Goal: Transaction & Acquisition: Book appointment/travel/reservation

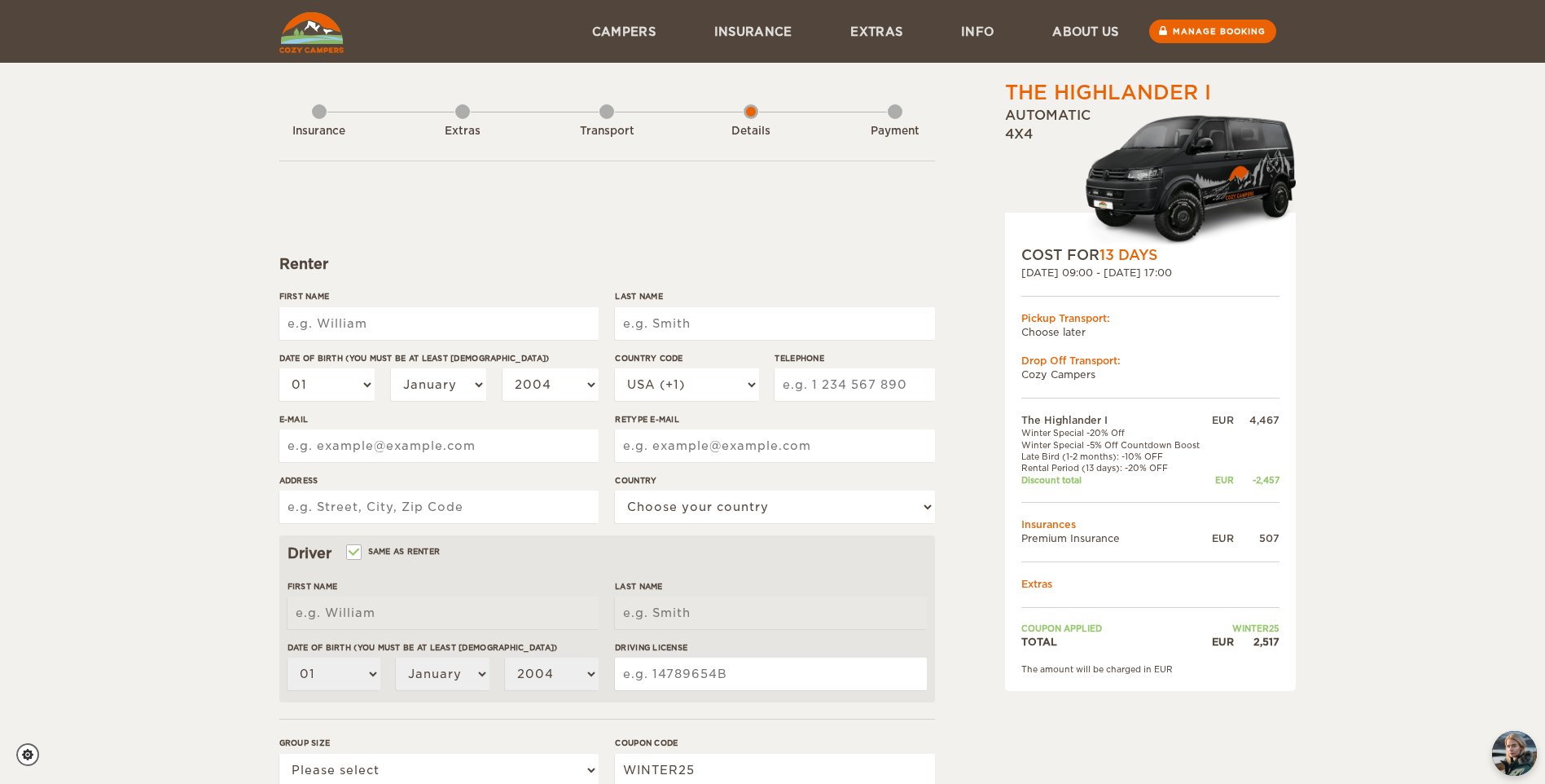
click at [503, 316] on input "First Name" at bounding box center [439, 323] width 319 height 33
type input "[PERSON_NAME]"
type input "Jordao Neto"
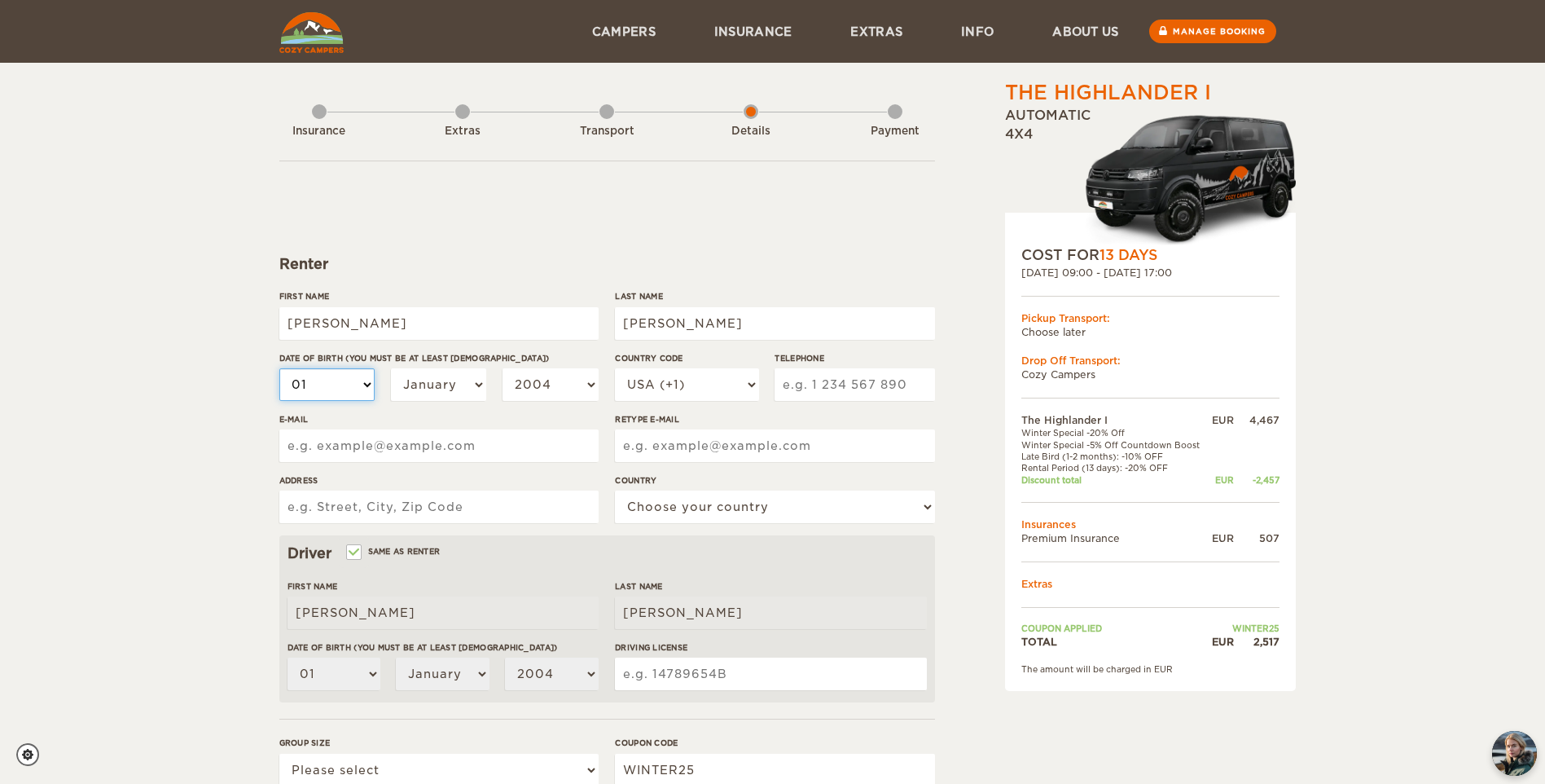
select select "30"
select select "06"
select select "07"
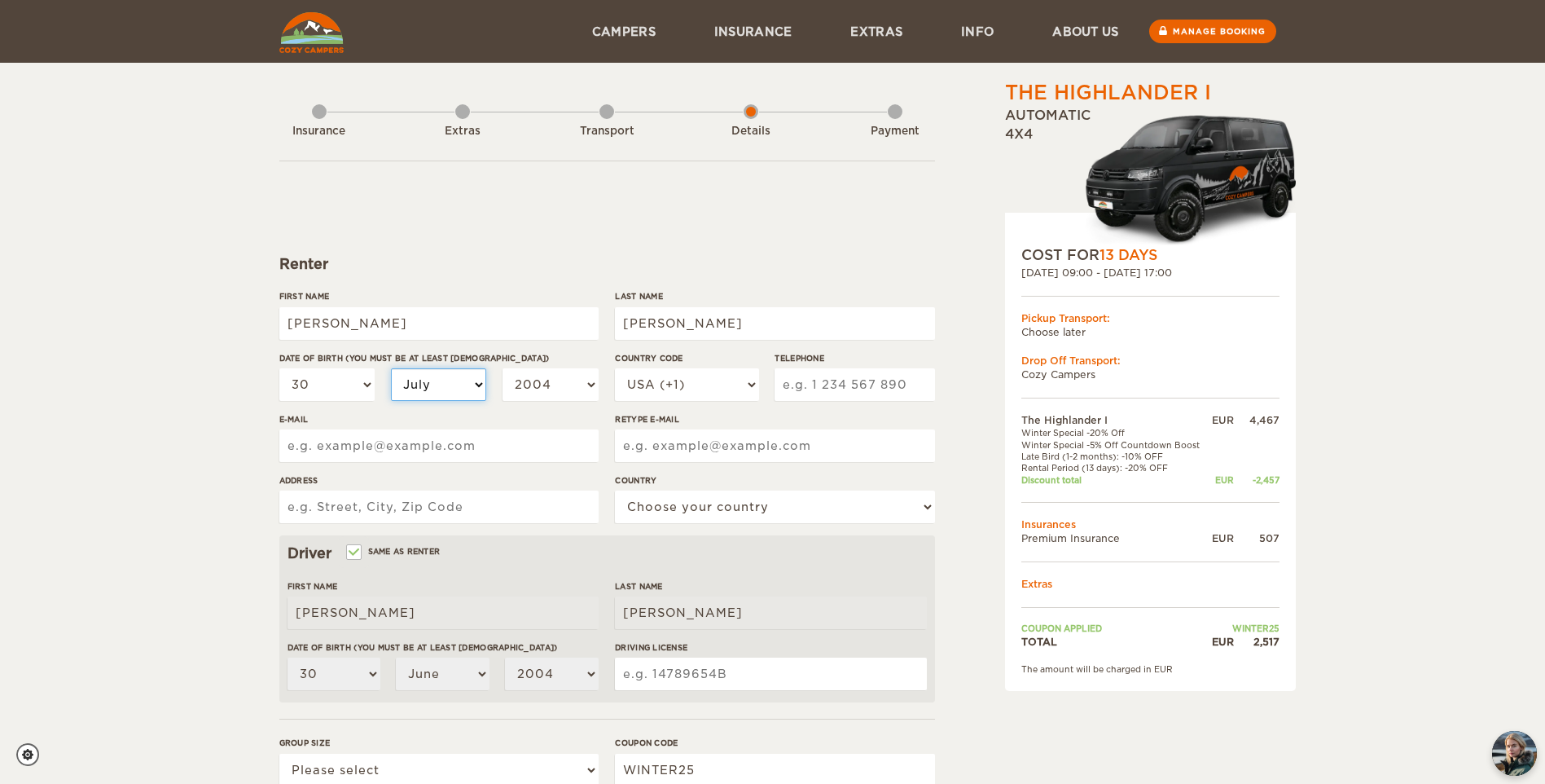
select select "07"
select select "1999"
click at [550, 381] on select "2004 2003 2002 2001 2000 1999 1998 1997 1996 1995 1994 1993 1992 1991 1990 1989…" at bounding box center [550, 384] width 96 height 33
select select "1994"
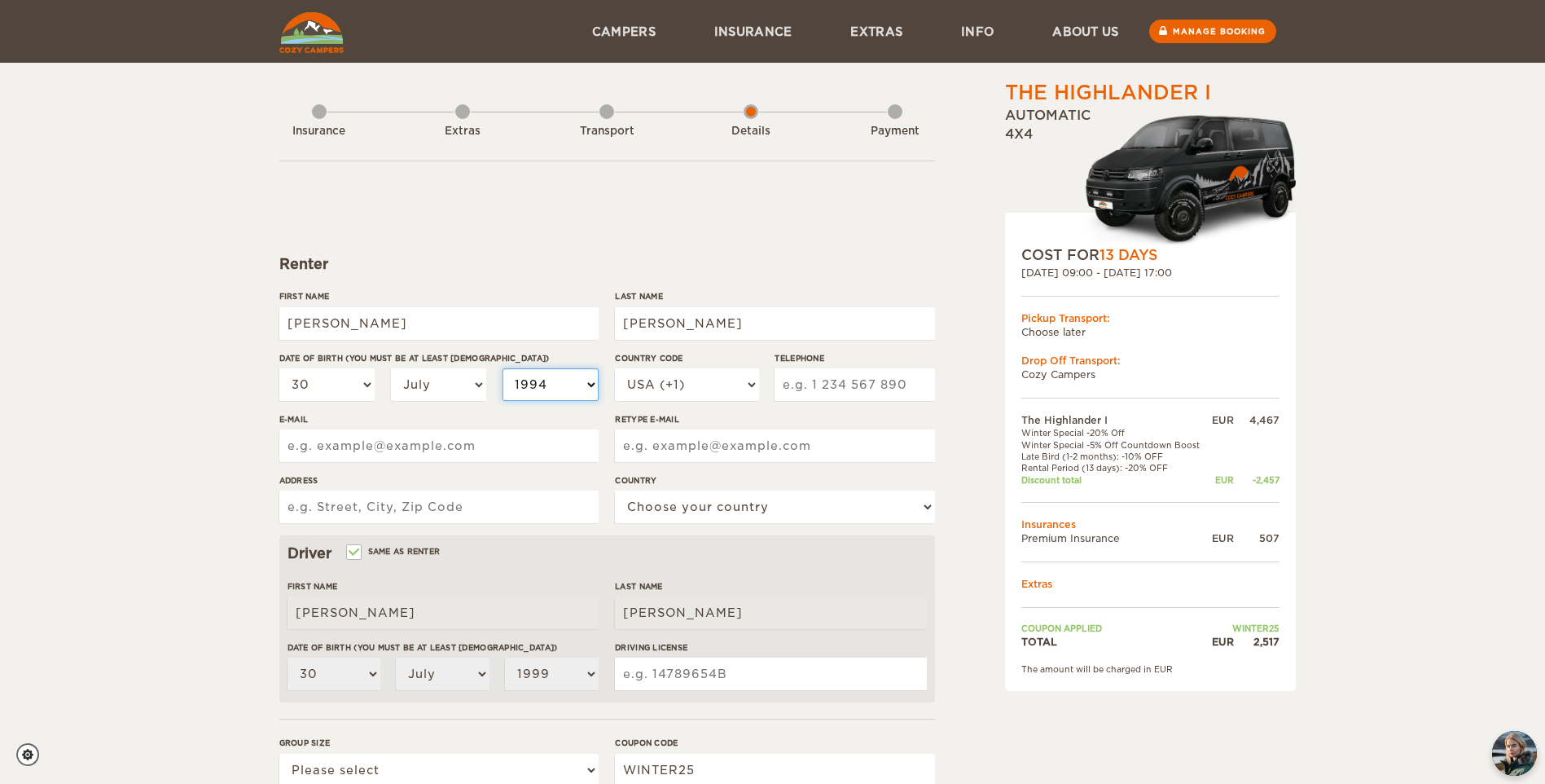
click at [503, 368] on select "2004 2003 2002 2001 2000 1999 1998 1997 1996 1995 1994 1993 1992 1991 1990 1989…" at bounding box center [550, 384] width 96 height 33
select select "1994"
click at [681, 384] on select "USA (+1) UK (+44) Germany (+49) Algeria (+213) Andorra (+376) Angola (+244) Ang…" at bounding box center [687, 384] width 143 height 33
select select "673"
click at [615, 368] on select "USA (+1) UK (+44) Germany (+49) Algeria (+213) Andorra (+376) Angola (+244) Ang…" at bounding box center [687, 384] width 143 height 33
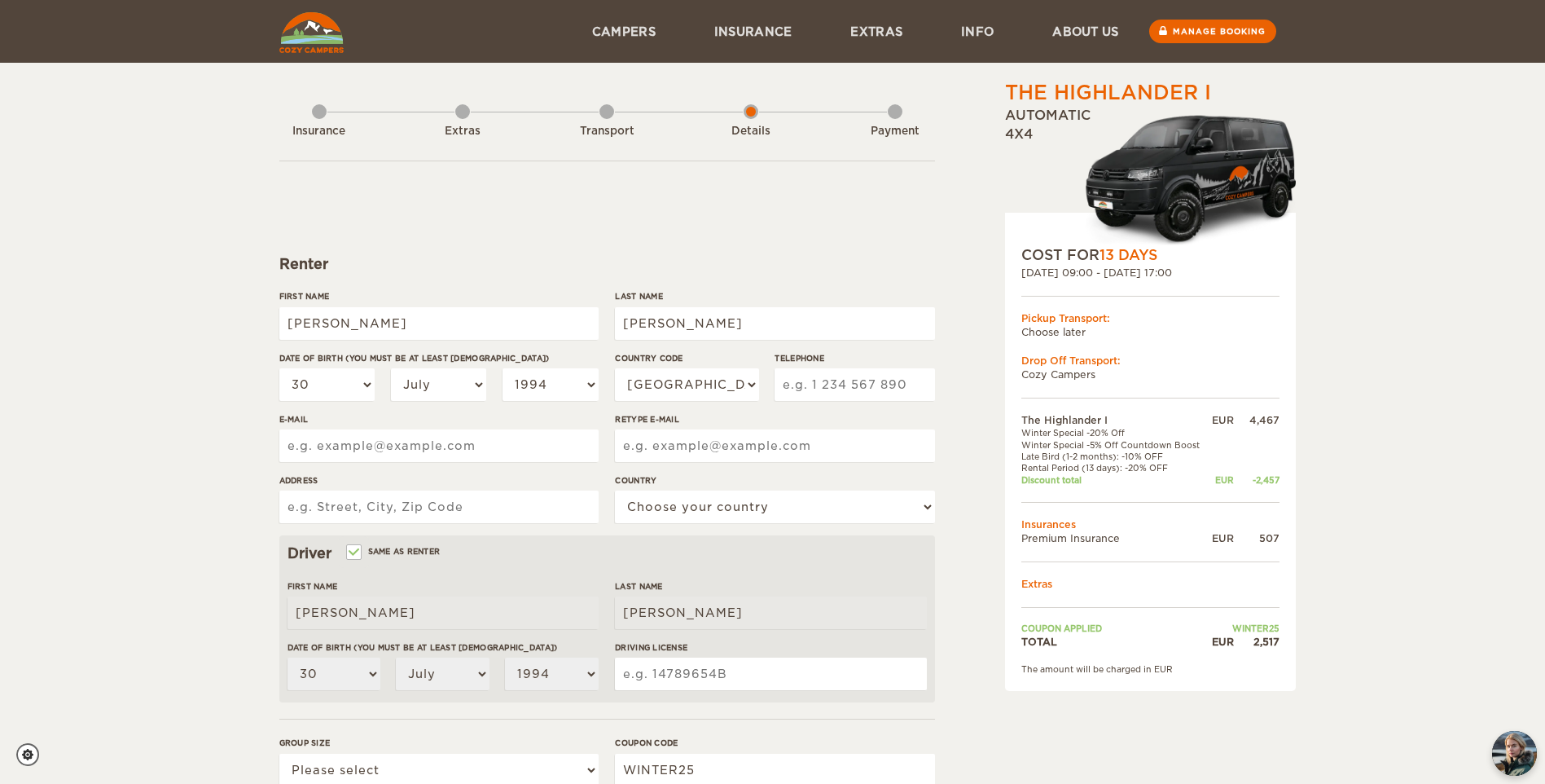
click at [789, 378] on input "Telephone" at bounding box center [854, 384] width 159 height 33
type input "19993370005"
type input "mauro_netoo@hotmail.com"
paste input "mauro_netoo@hotmail.com"
type input "mauro_netoo@hotmail.com"
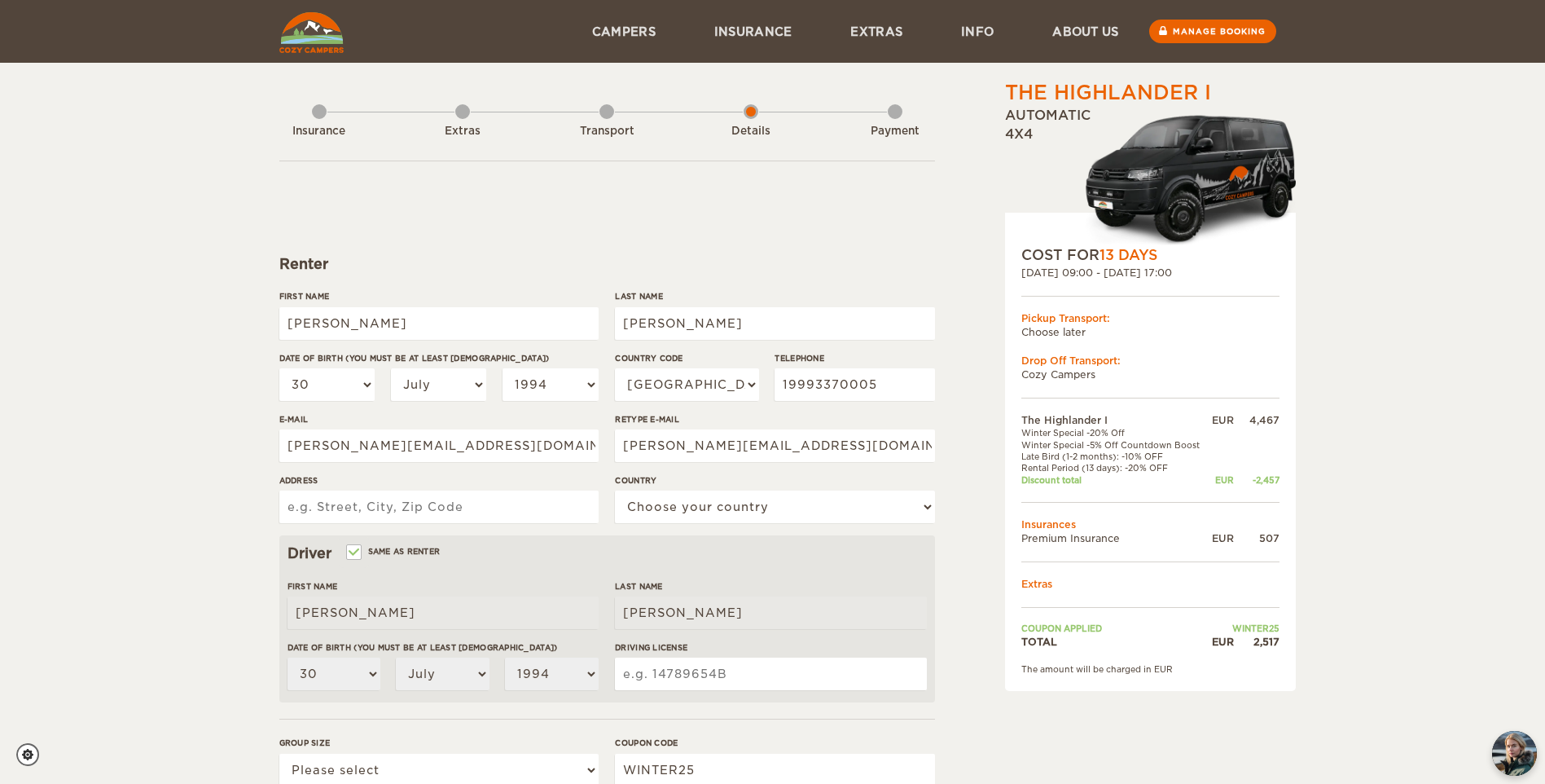
click at [431, 507] on input "Address" at bounding box center [439, 506] width 319 height 33
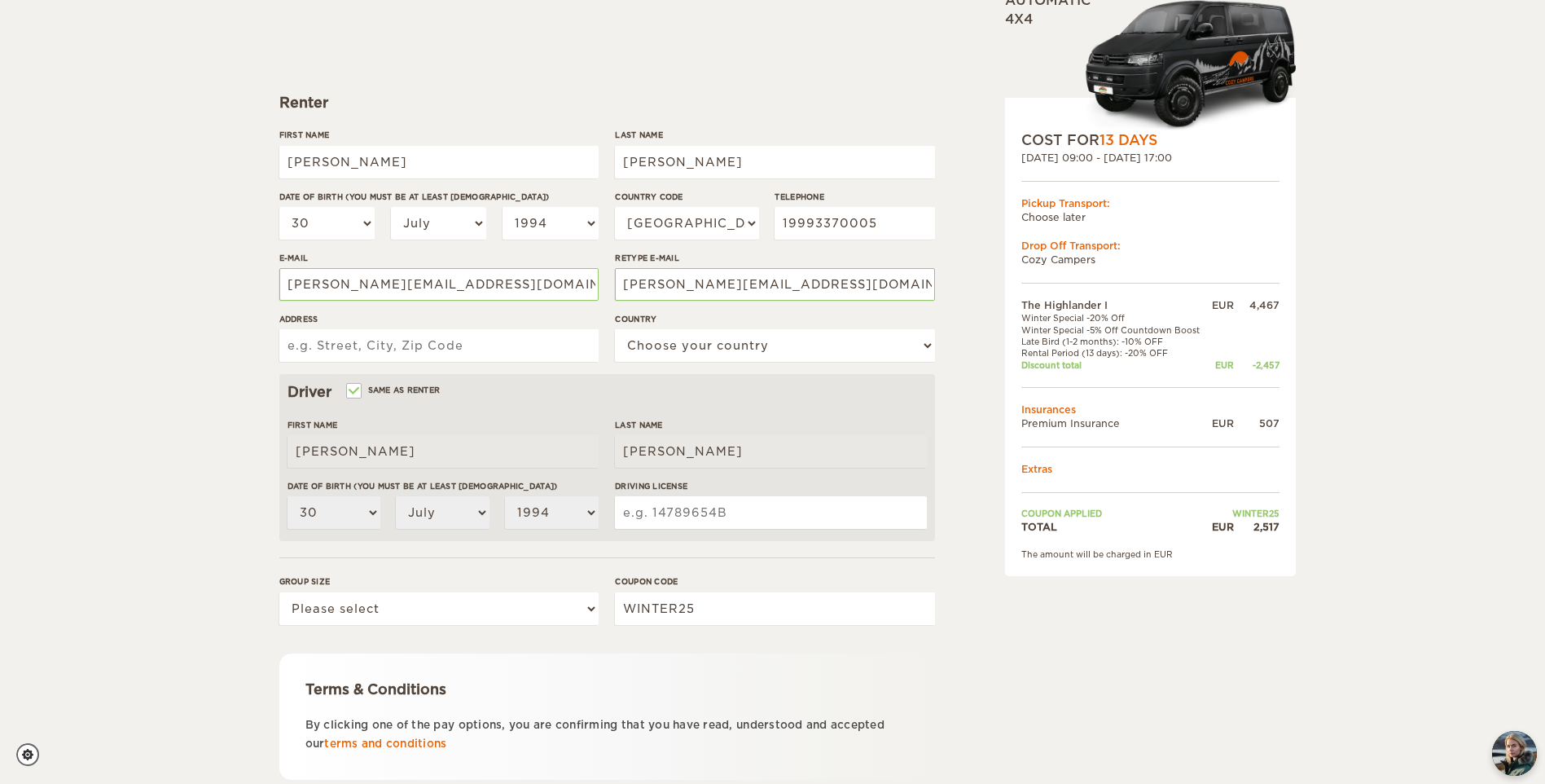
scroll to position [163, 0]
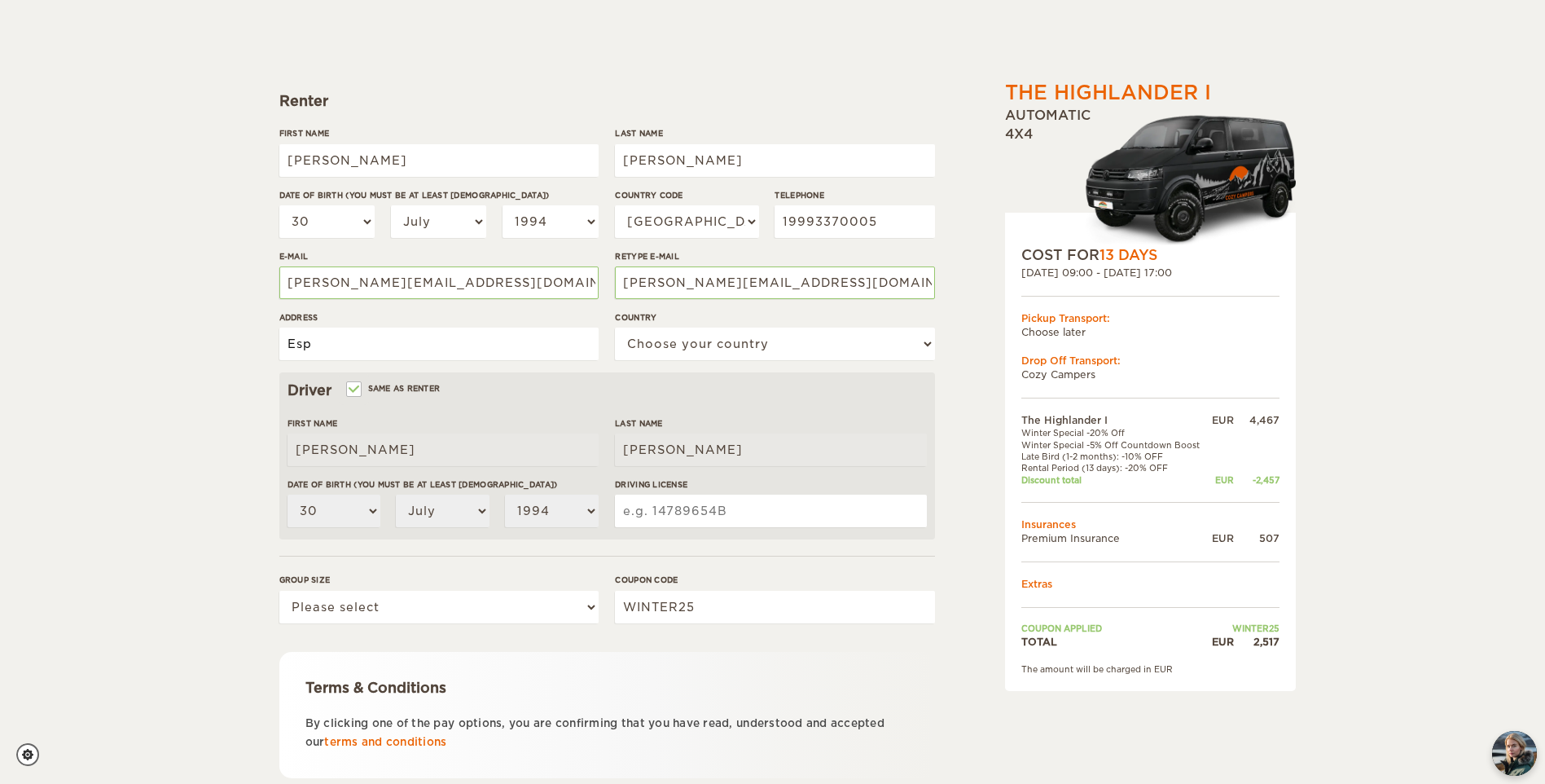
type input "Es"
click at [564, 340] on input "Rua Floriano Peixoto, 688 - Espirito Santo do Pinhal / SP 13990-073" at bounding box center [439, 343] width 319 height 33
type input "Rua Floriano Peixoto, 688 - Espirito Santo do Pinhal / SP 13992-694"
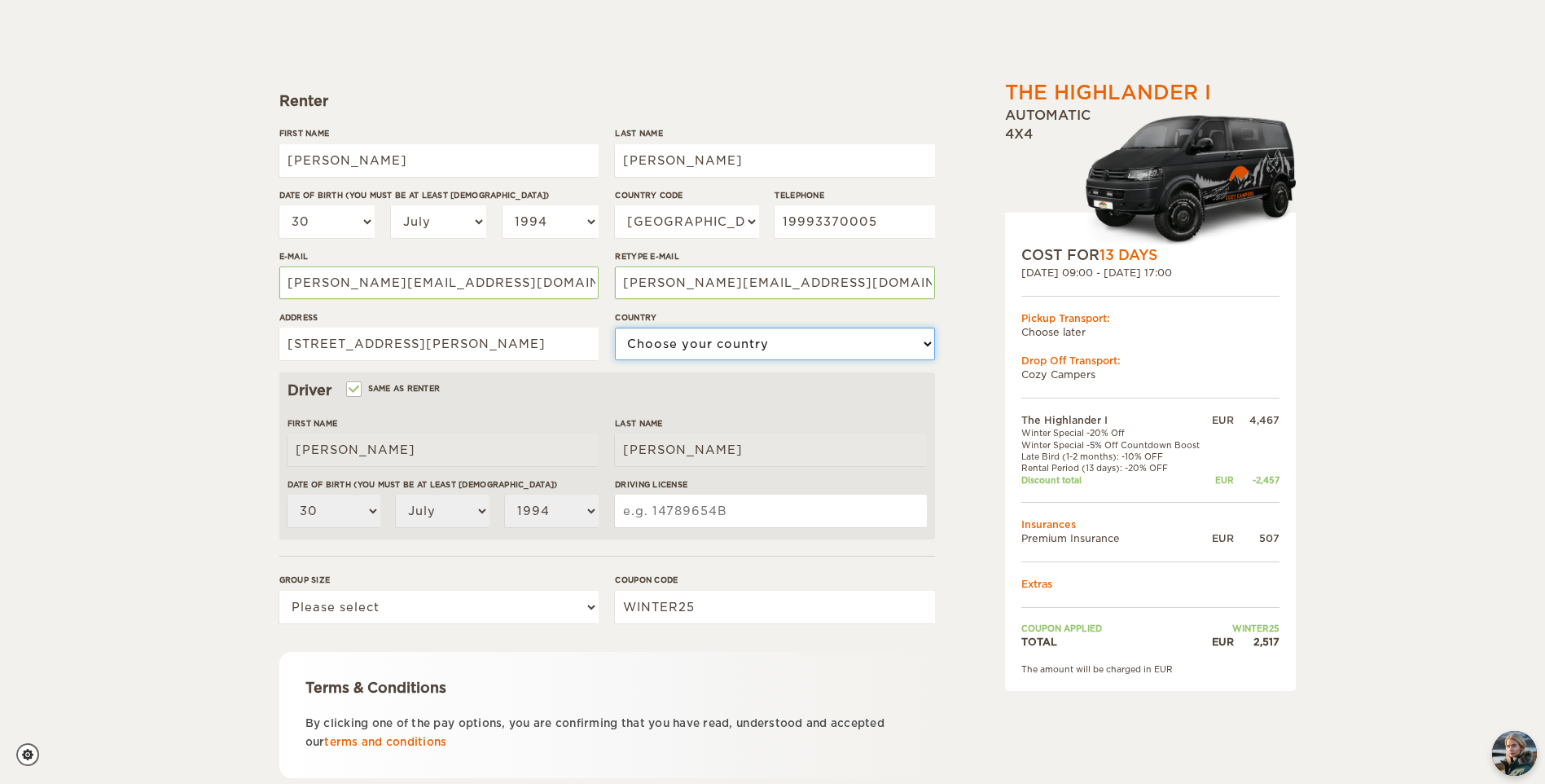
click at [708, 343] on select "Choose your country United States United Kingdom Germany Afghanistan Albania Al…" at bounding box center [774, 343] width 319 height 33
select select "29"
click at [615, 327] on select "Choose your country United States United Kingdom Germany Afghanistan Albania Al…" at bounding box center [774, 343] width 319 height 33
click at [722, 515] on input "Driving License" at bounding box center [771, 511] width 311 height 33
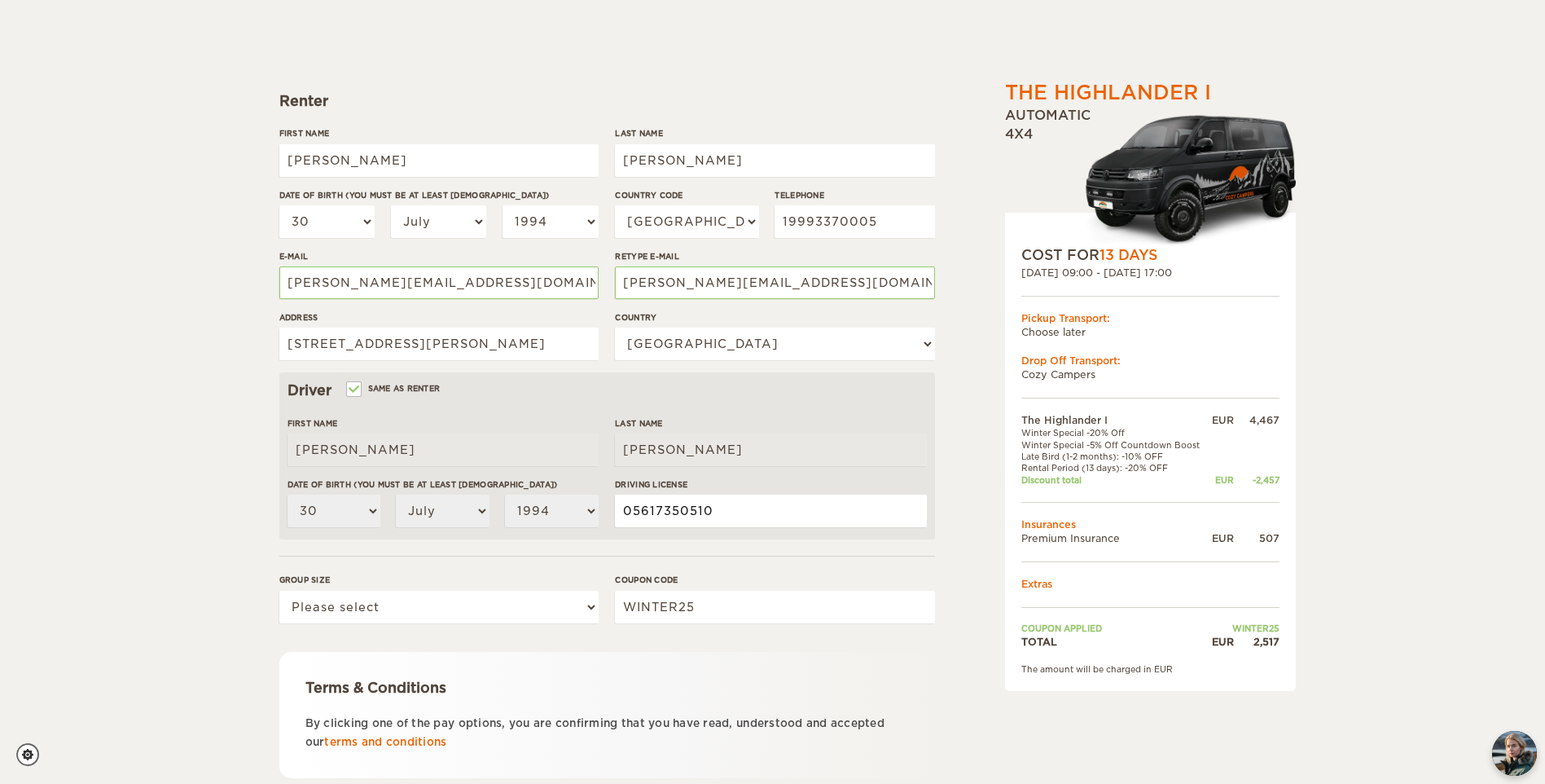
type input "05617350510"
click at [539, 623] on div "Group size Please select 1 2" at bounding box center [439, 603] width 319 height 61
click at [430, 616] on select "Please select 1 2" at bounding box center [439, 606] width 319 height 33
select select "2"
click at [280, 590] on select "Please select 1 2" at bounding box center [439, 606] width 319 height 33
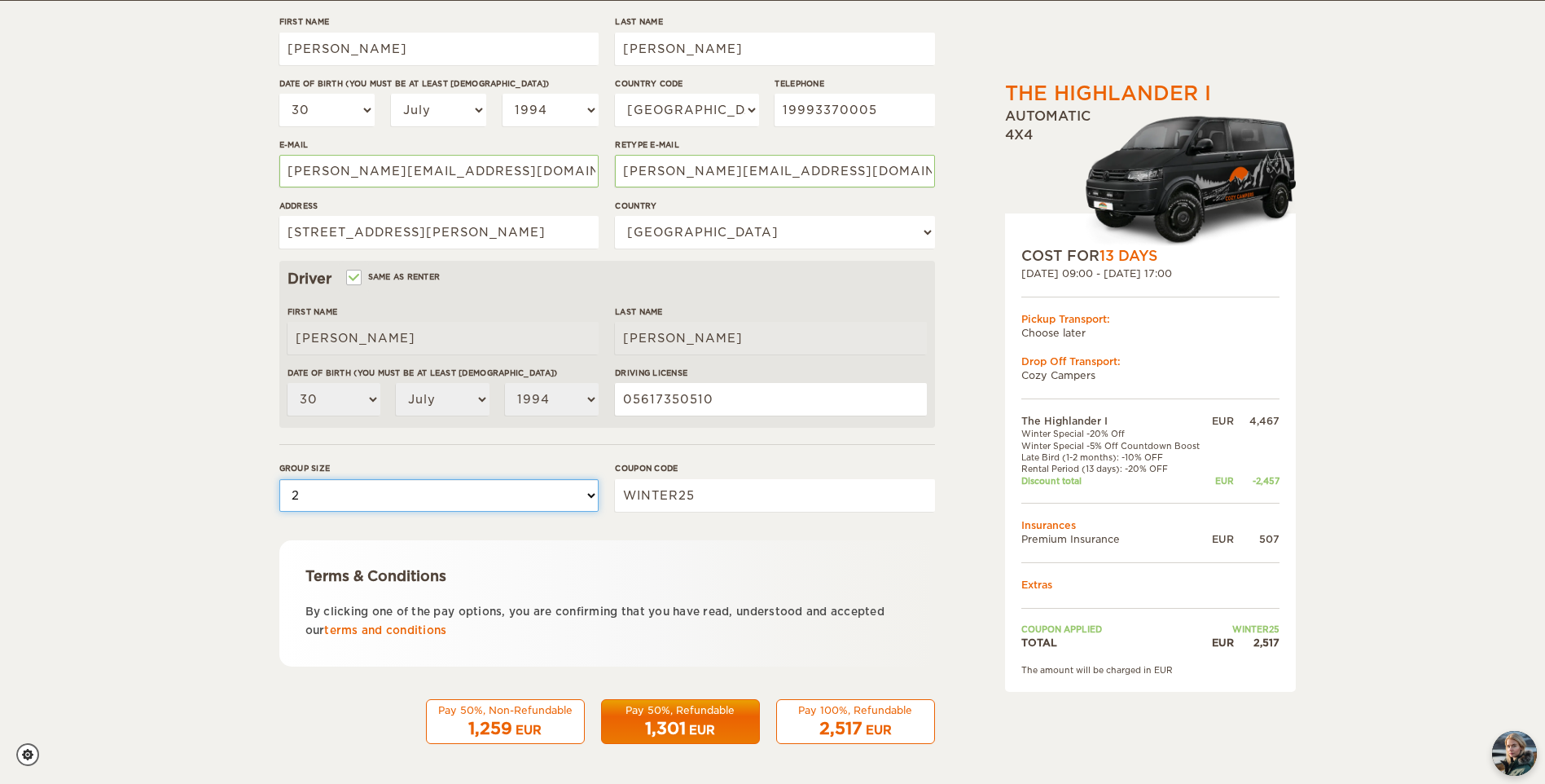
scroll to position [275, 0]
click at [888, 727] on div "EUR" at bounding box center [879, 729] width 26 height 16
click at [849, 720] on span "2,517" at bounding box center [841, 727] width 43 height 19
click at [731, 99] on select "USA (+1) UK (+44) Germany (+49) Algeria (+213) Andorra (+376) Angola (+244) Ang…" at bounding box center [687, 109] width 143 height 33
select select "55"
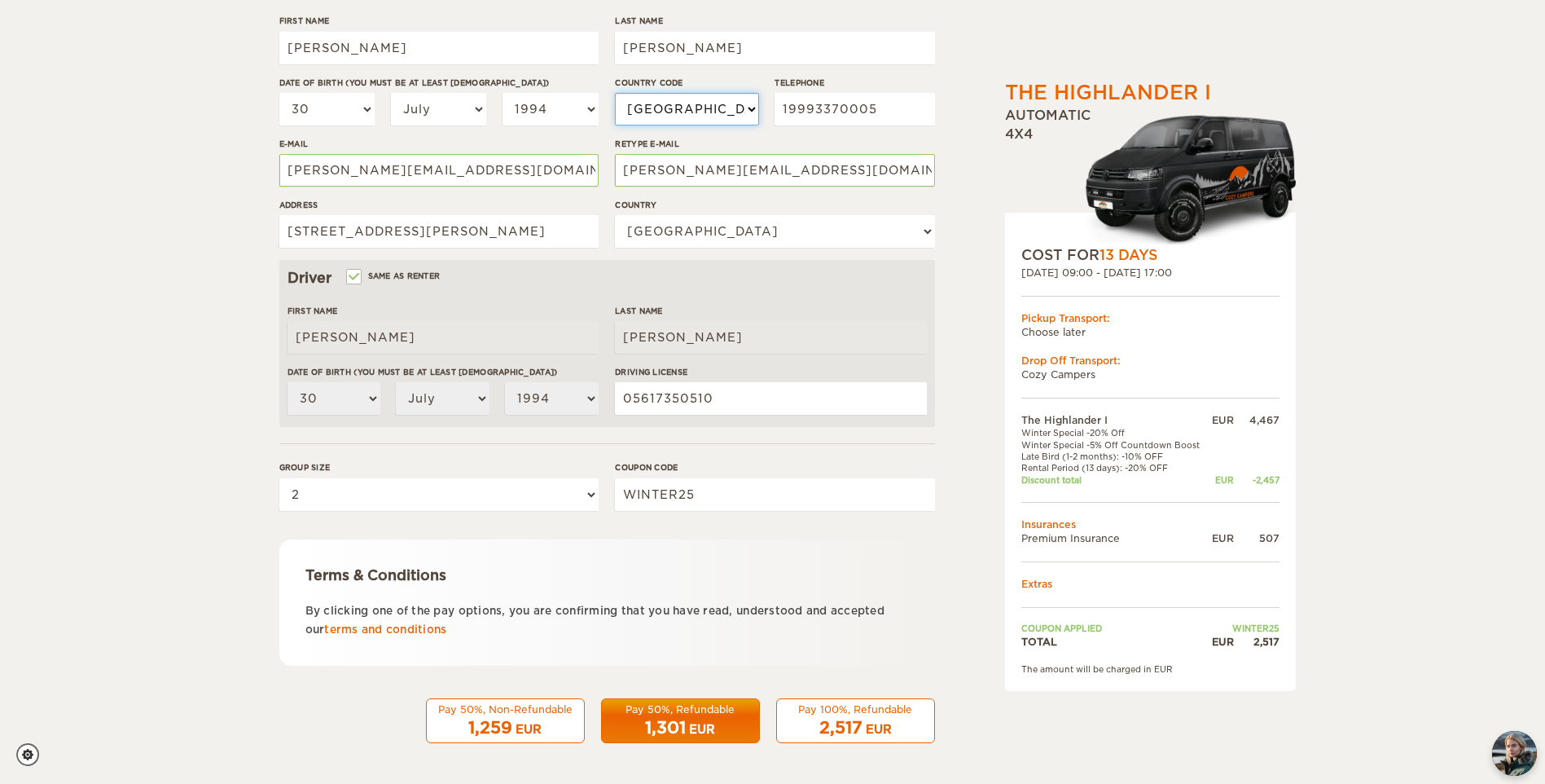
click at [615, 93] on select "USA (+1) UK (+44) Germany (+49) Algeria (+213) Andorra (+376) Angola (+244) Ang…" at bounding box center [687, 109] width 143 height 33
click at [866, 716] on div "2,517 EUR" at bounding box center [856, 727] width 138 height 24
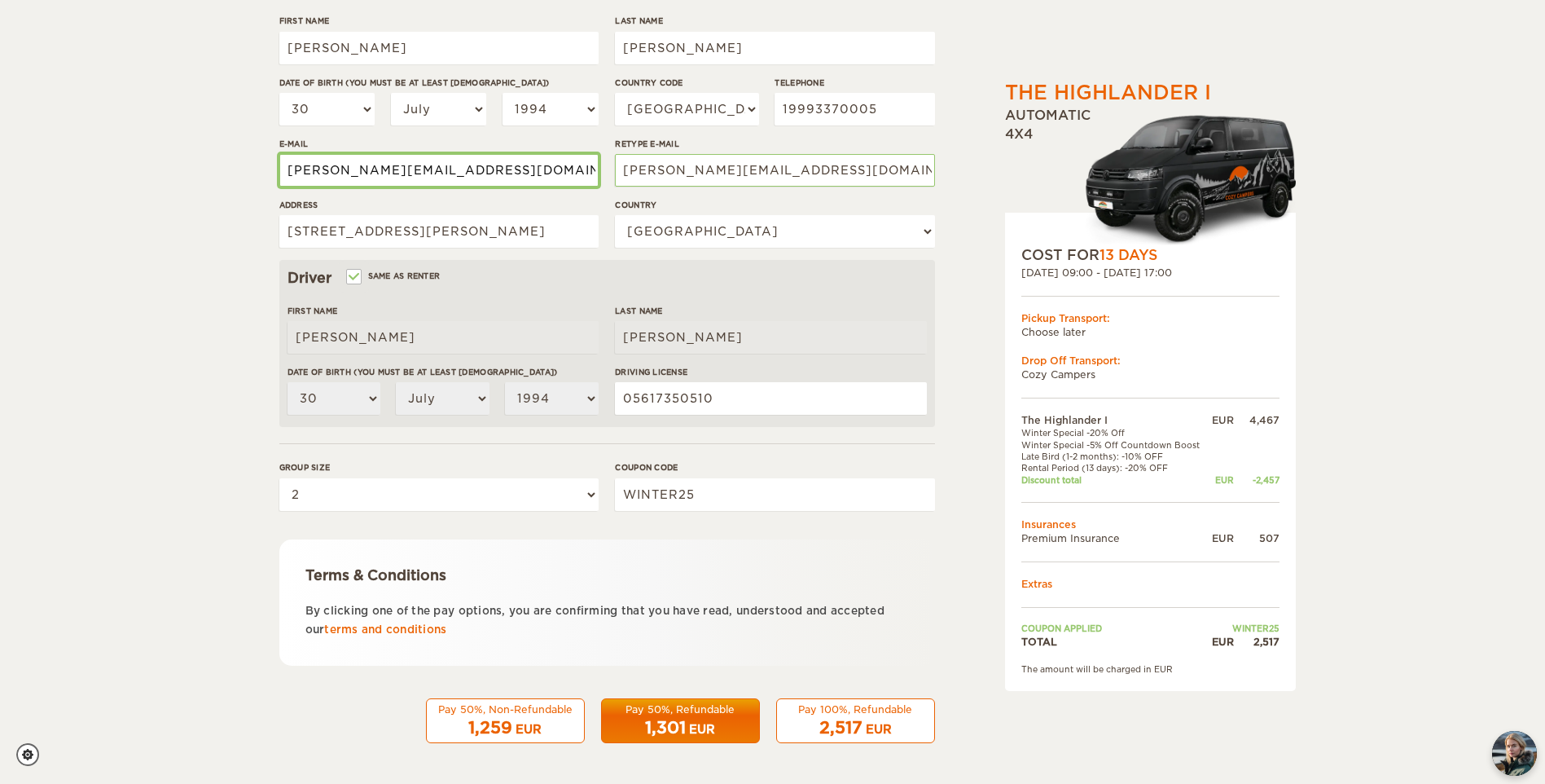
drag, startPoint x: 283, startPoint y: 169, endPoint x: 77, endPoint y: 158, distance: 206.3
click at [90, 159] on div "The Highlander I Expand Collapse Total 2,517 EUR Automatic 4x4 COST FOR 13 Days…" at bounding box center [772, 254] width 1545 height 1059
type input "mariaeugeniageraldino@gmail.com"
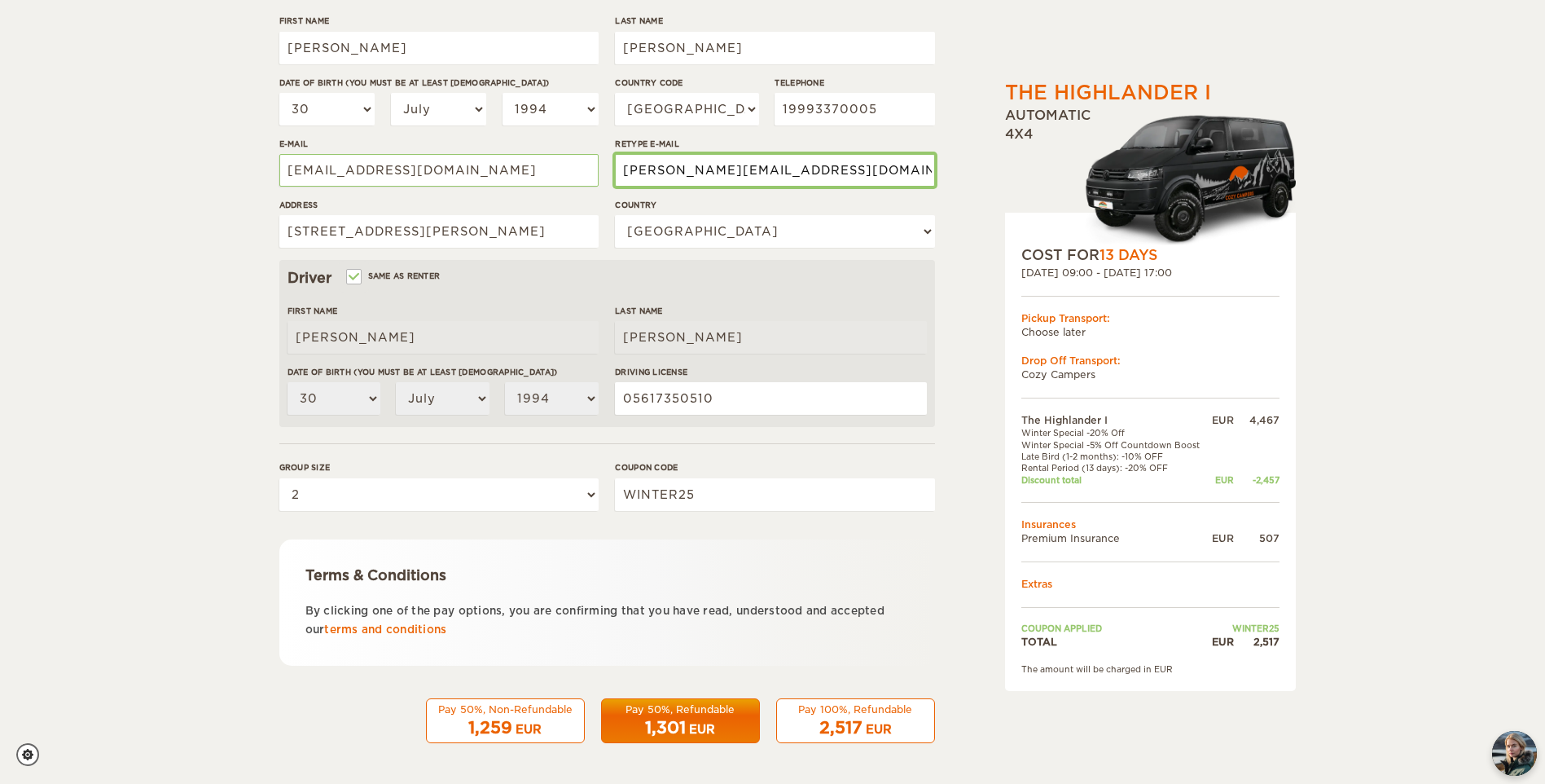
paste input "riaeugeniageraldino@g"
type input "mariaeugeniageraldino@gmail.com"
click at [863, 727] on div "2,517 EUR" at bounding box center [856, 727] width 138 height 24
click at [849, 719] on span "2,517" at bounding box center [841, 727] width 43 height 19
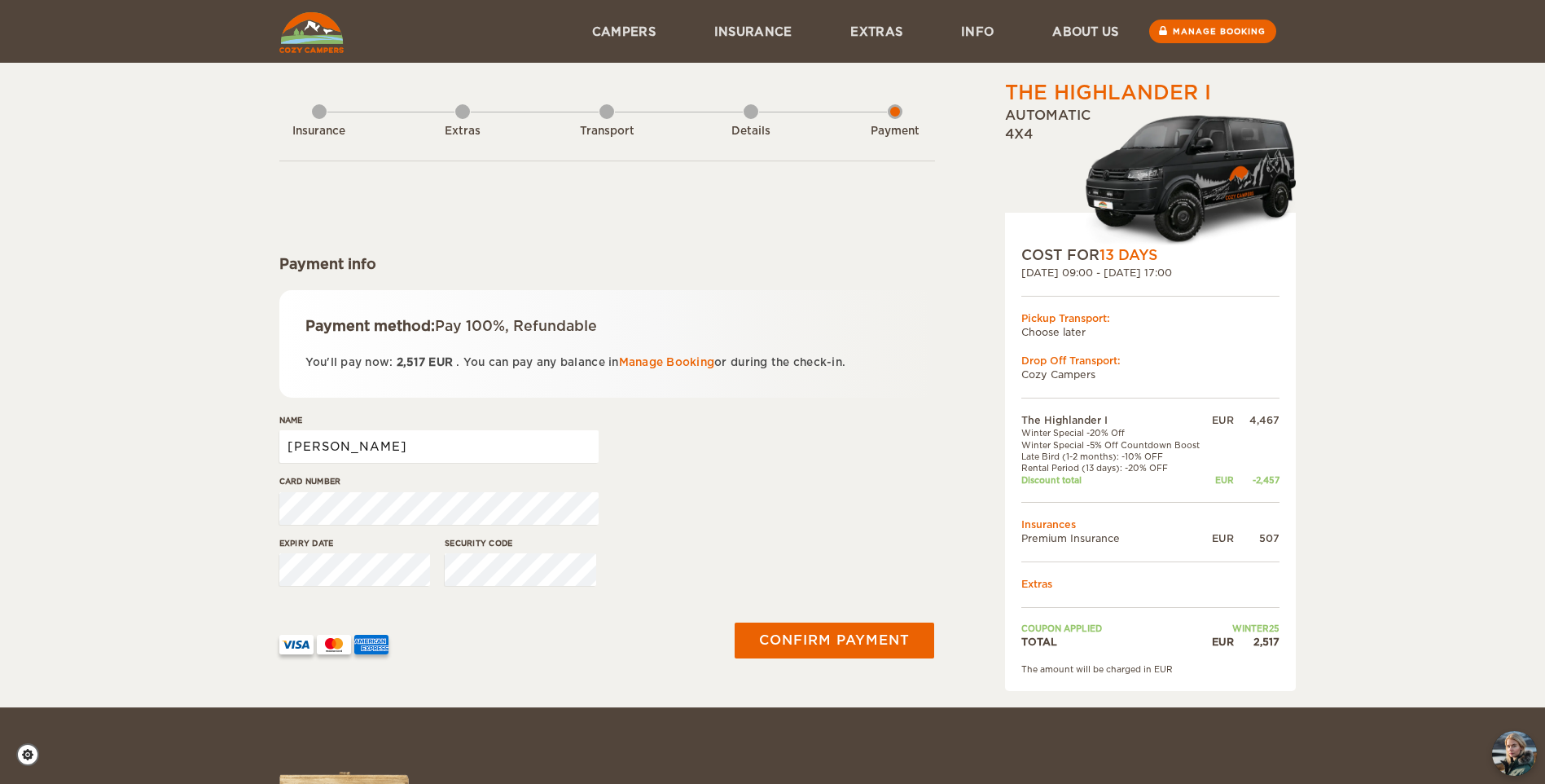
click at [386, 455] on input "[PERSON_NAME]" at bounding box center [439, 446] width 319 height 33
type input "Mauro Jordao Neto"
click at [863, 654] on button "Confirm payment" at bounding box center [835, 639] width 205 height 36
click at [148, 518] on div "The Highlander I Expand Collapse Total 2,517 EUR Automatic 4x4 COST FOR 13 Days…" at bounding box center [772, 353] width 1545 height 707
click at [342, 441] on input "Mauro" at bounding box center [439, 446] width 319 height 33
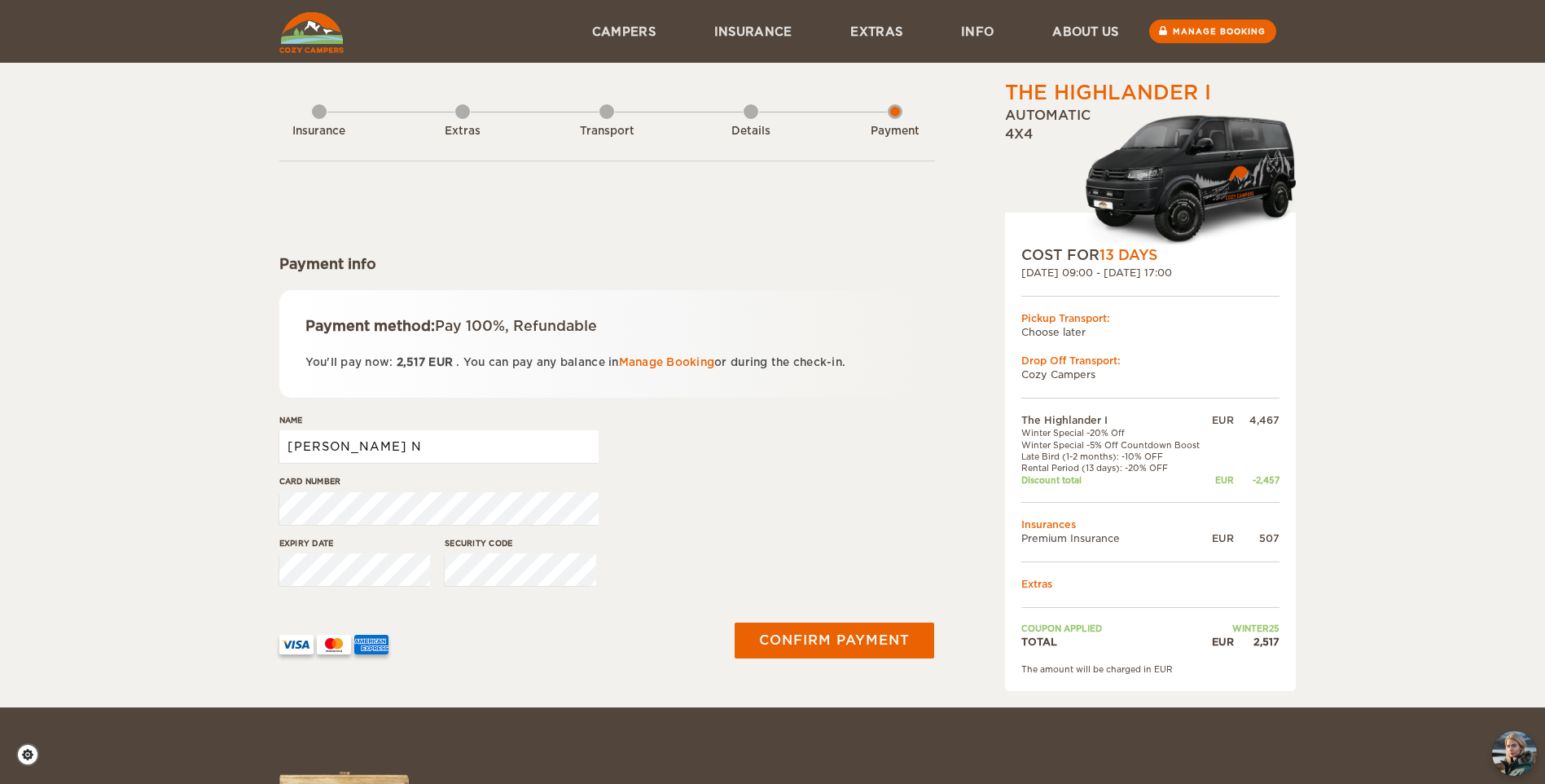
type input "Mauro Jordao Neto"
click at [878, 640] on button "Confirm payment" at bounding box center [835, 639] width 205 height 36
